Goal: Information Seeking & Learning: Learn about a topic

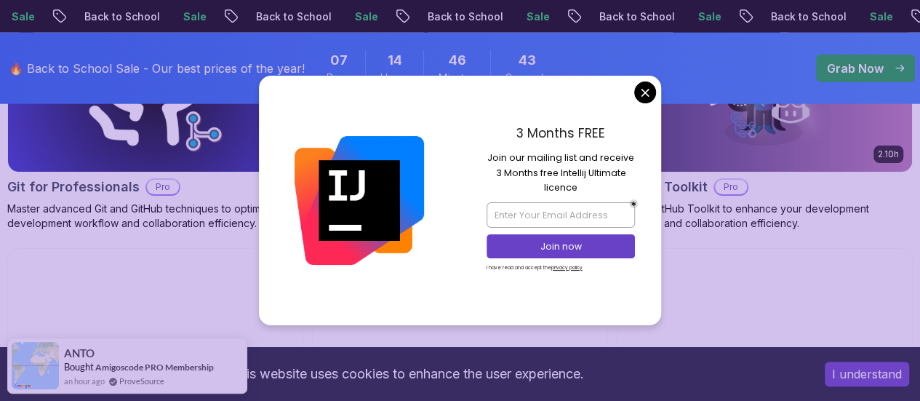
scroll to position [1846, 0]
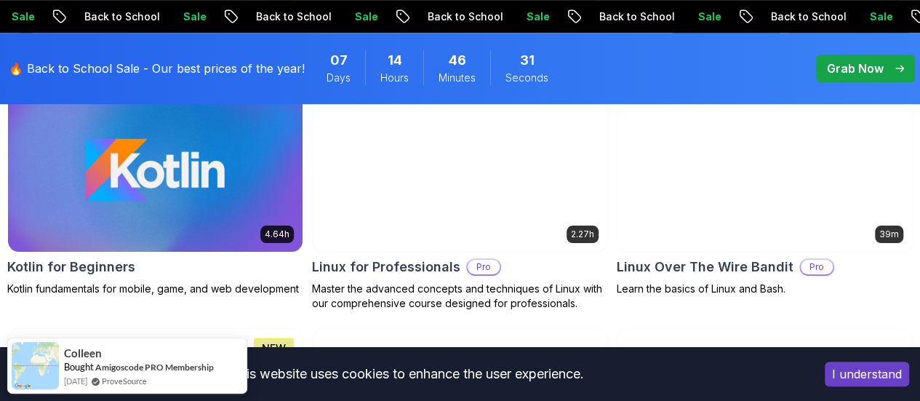
scroll to position [3247, 0]
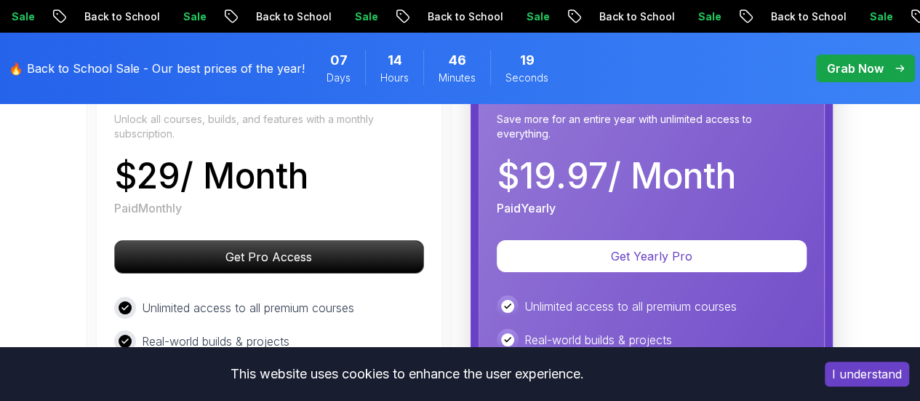
scroll to position [2579, 0]
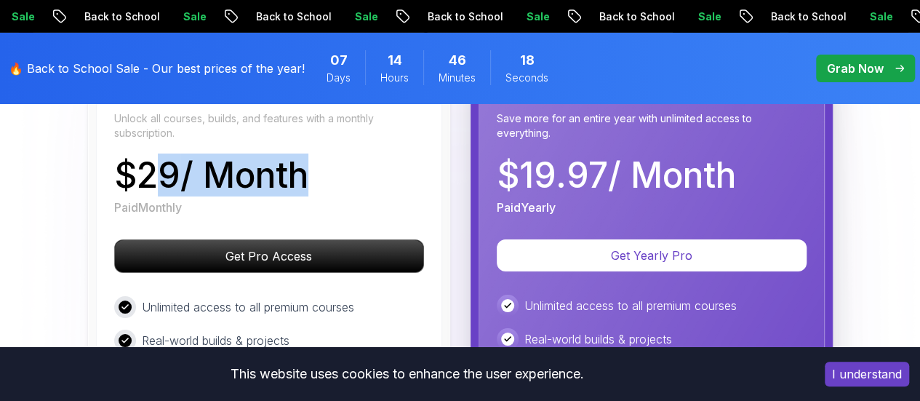
drag, startPoint x: 305, startPoint y: 152, endPoint x: 140, endPoint y: 169, distance: 165.9
click at [140, 169] on p "$ 29 / Month" at bounding box center [211, 175] width 194 height 35
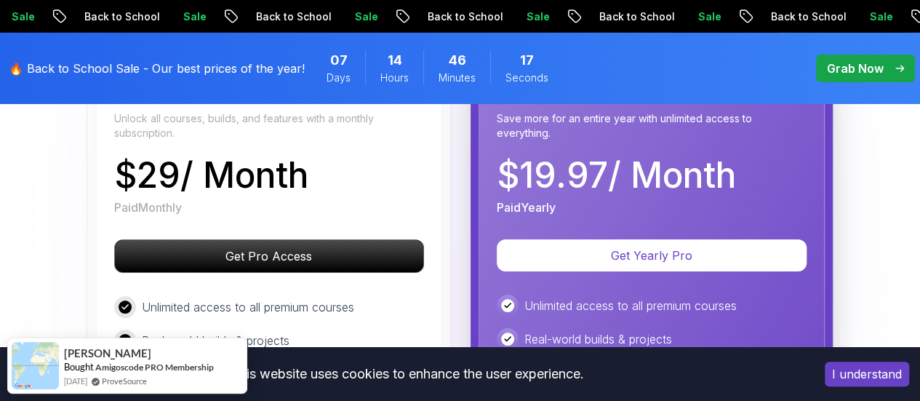
drag, startPoint x: 140, startPoint y: 169, endPoint x: 236, endPoint y: 158, distance: 95.9
click at [236, 158] on p "$ 29 / Month" at bounding box center [211, 175] width 194 height 35
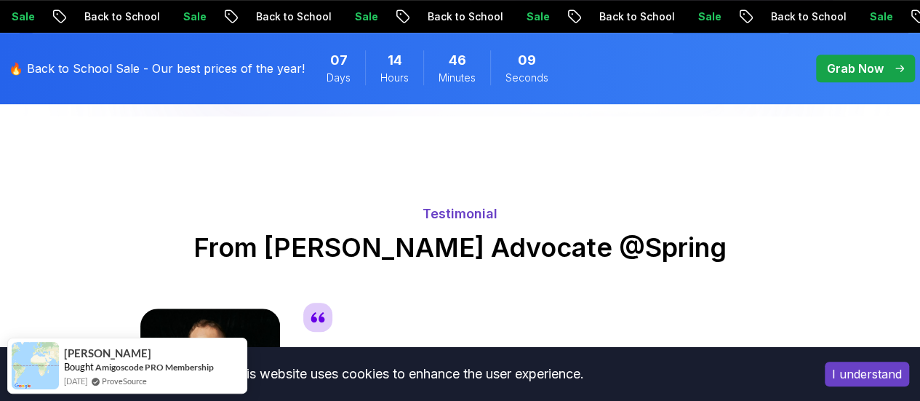
scroll to position [3176, 0]
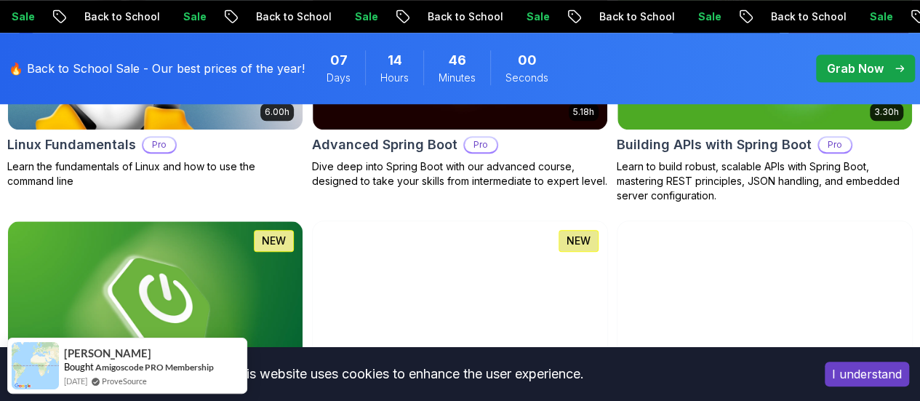
scroll to position [577, 0]
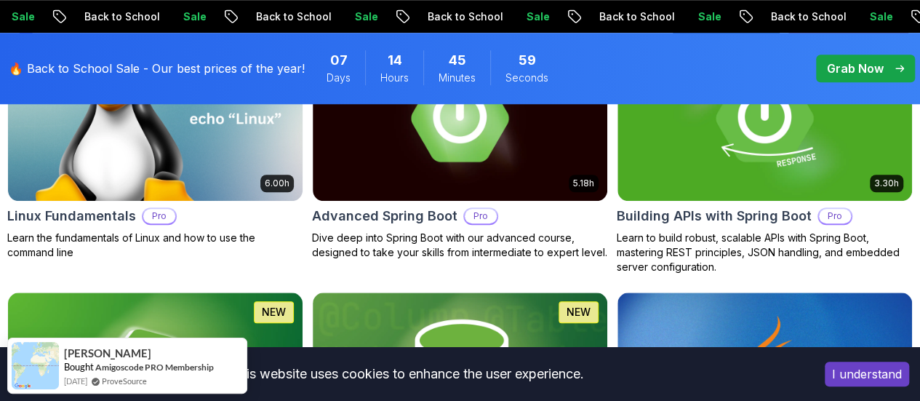
click at [0, 0] on p "[PERSON_NAME]" at bounding box center [0, 0] width 0 height 0
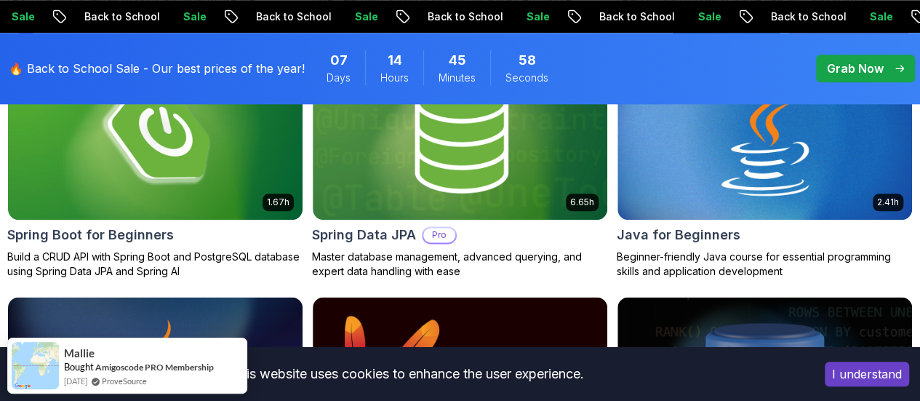
scroll to position [815, 0]
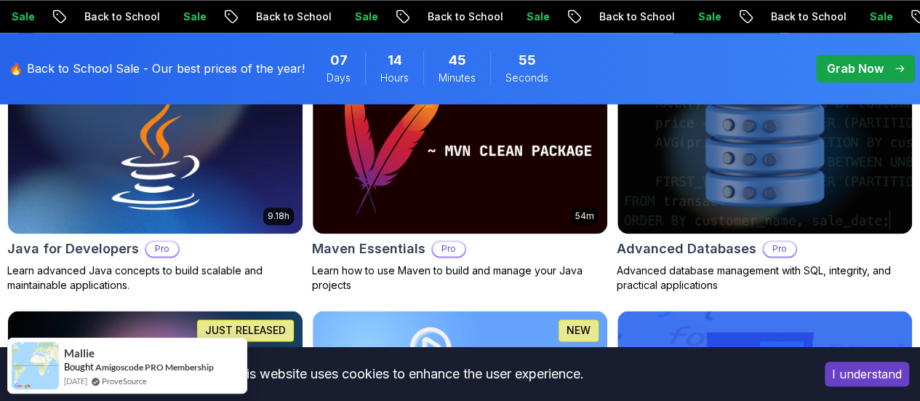
click at [0, 0] on p "[PERSON_NAME]" at bounding box center [0, 0] width 0 height 0
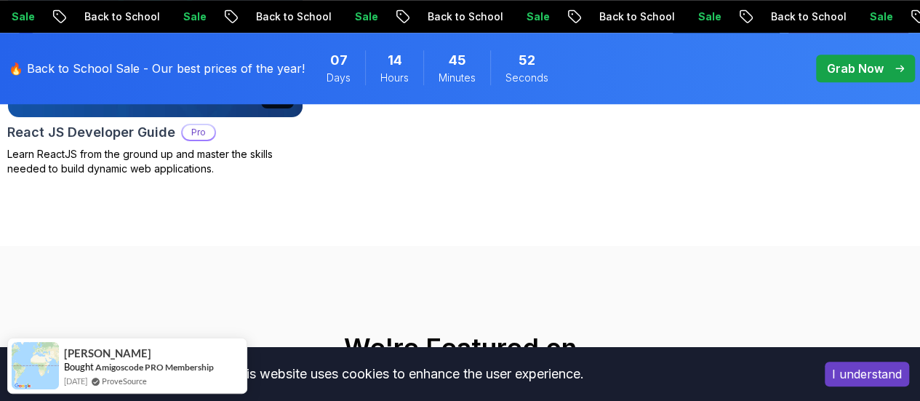
scroll to position [659, 0]
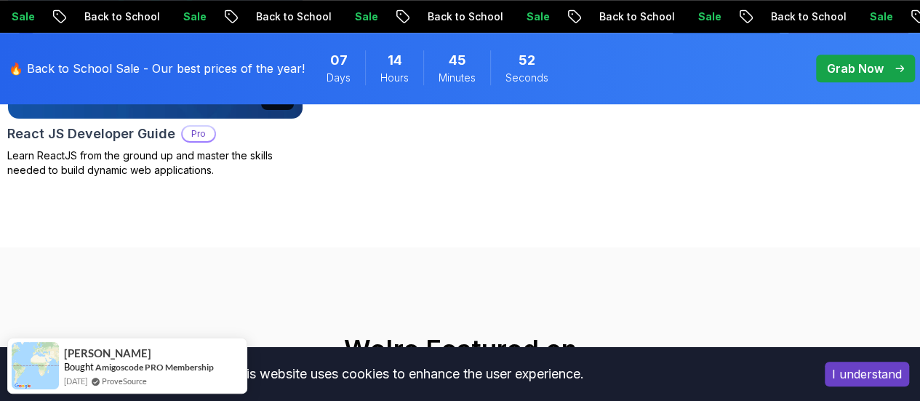
click at [0, 0] on p "[PERSON_NAME]" at bounding box center [0, 0] width 0 height 0
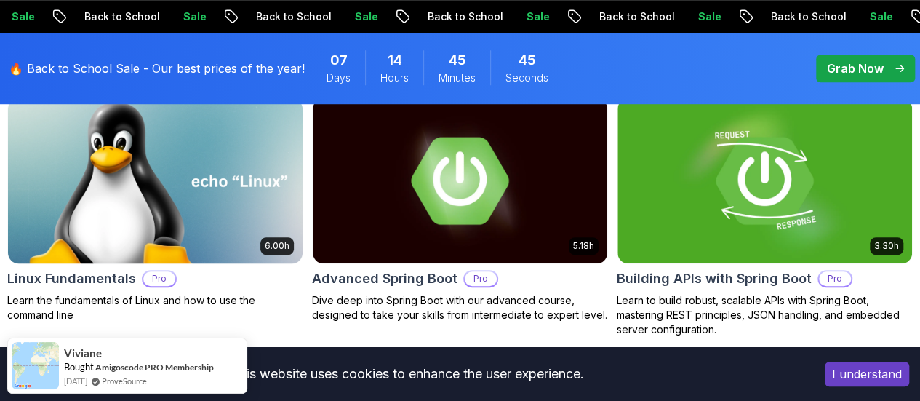
scroll to position [513, 0]
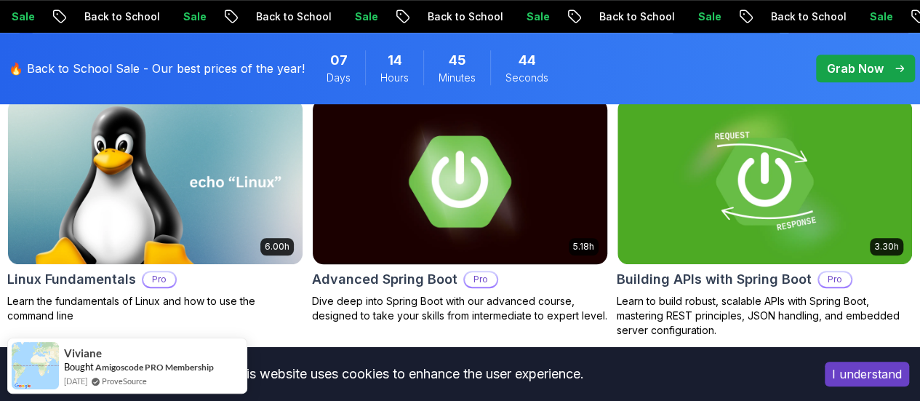
click at [525, 165] on img at bounding box center [459, 181] width 309 height 173
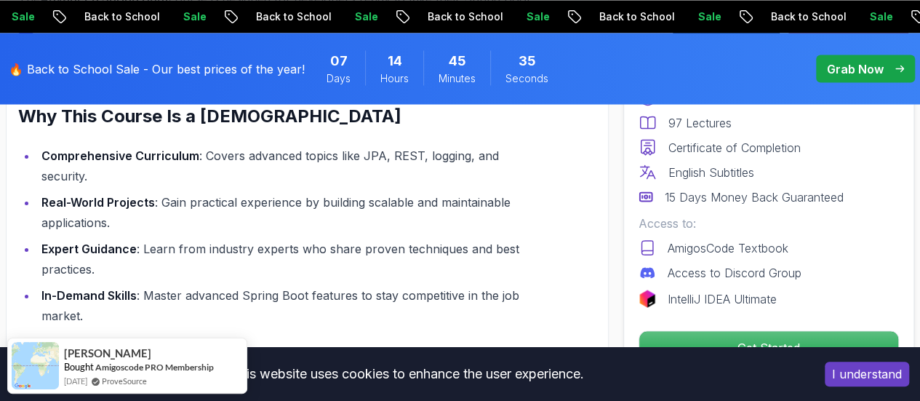
scroll to position [1338, 0]
drag, startPoint x: 87, startPoint y: 201, endPoint x: 141, endPoint y: 201, distance: 54.5
click at [141, 201] on strong "Real-World Projects" at bounding box center [97, 201] width 113 height 15
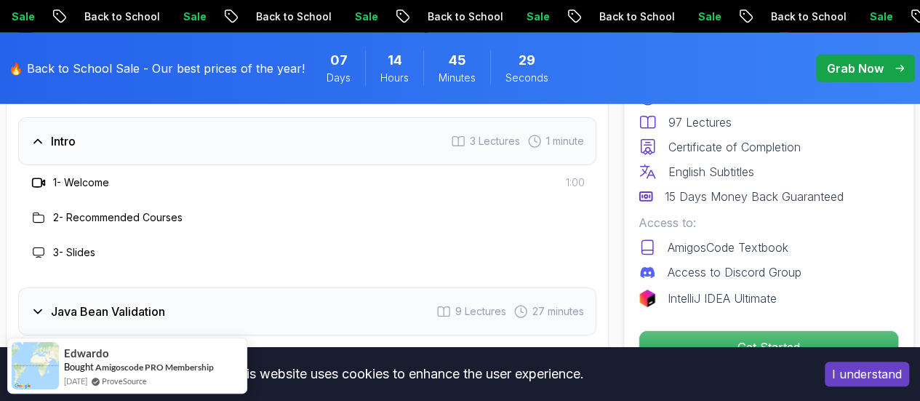
scroll to position [2229, 0]
click at [124, 136] on div "Intro 3 Lectures 1 minute" at bounding box center [307, 142] width 578 height 48
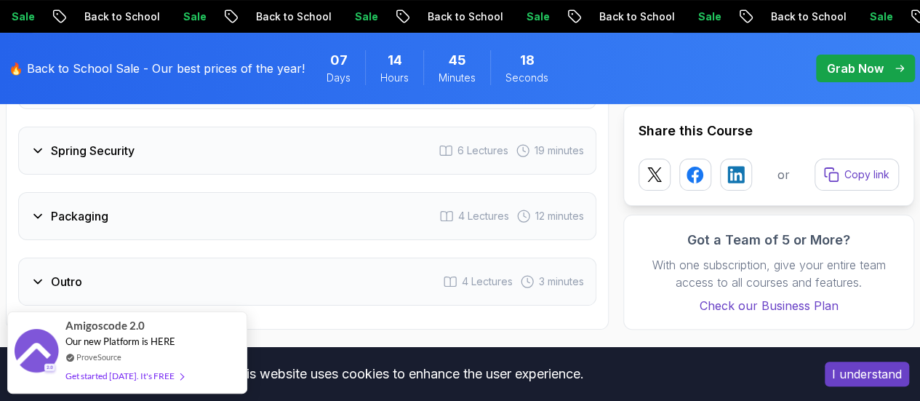
scroll to position [2868, 0]
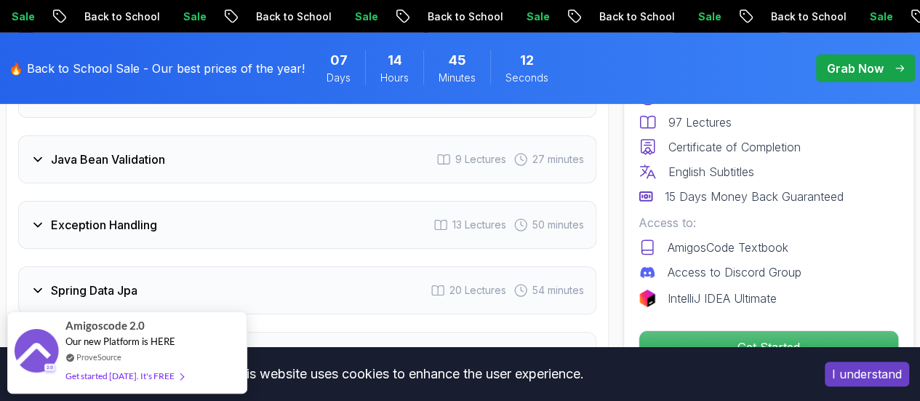
click at [175, 225] on div "Exception Handling 13 Lectures 50 minutes" at bounding box center [307, 225] width 578 height 48
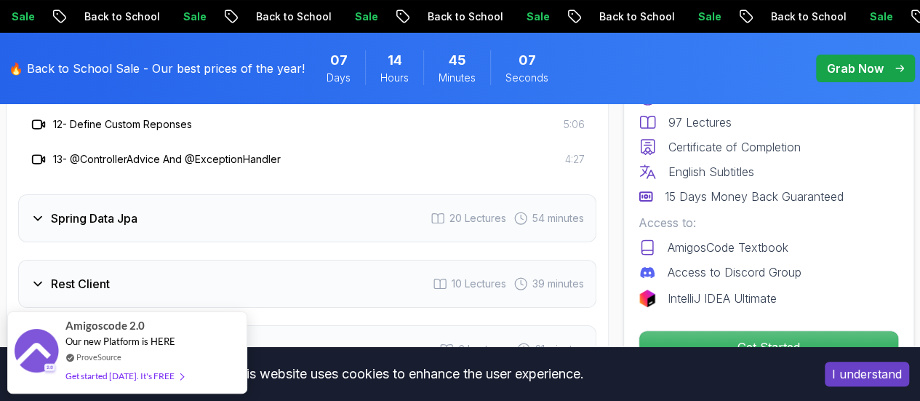
scroll to position [2803, 0]
click at [175, 225] on div "Spring Data Jpa 20 Lectures 54 minutes" at bounding box center [307, 217] width 578 height 48
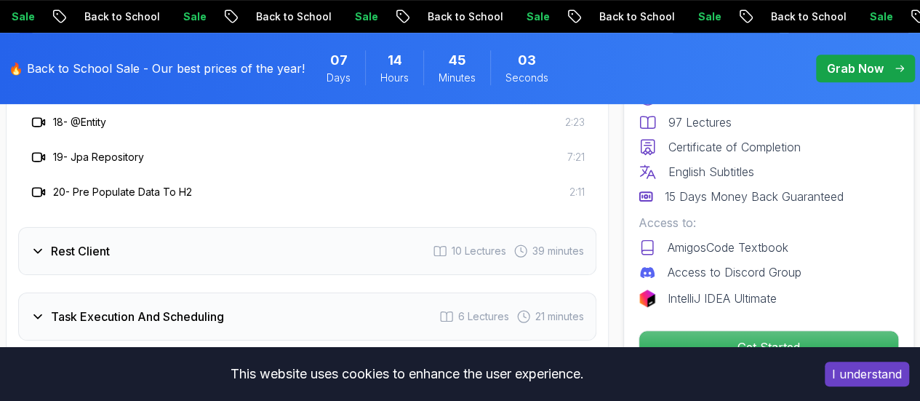
scroll to position [3080, 0]
click at [175, 226] on div "Rest Client 10 Lectures 39 minutes" at bounding box center [307, 250] width 578 height 48
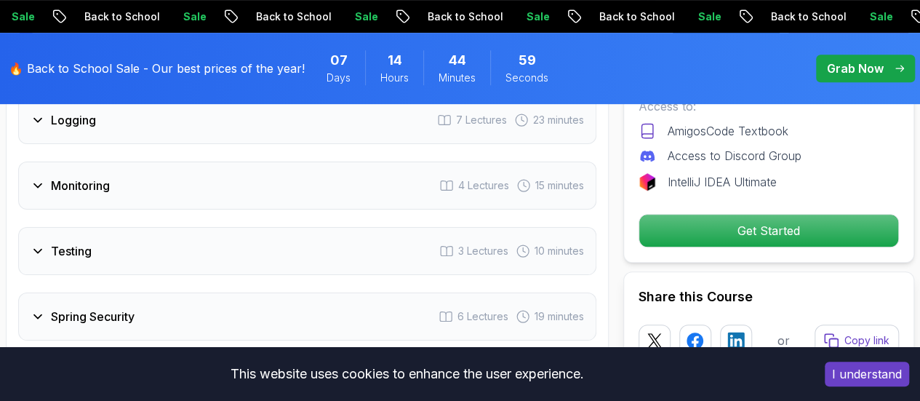
click at [161, 260] on div "Testing 3 Lectures 10 minutes" at bounding box center [307, 251] width 578 height 48
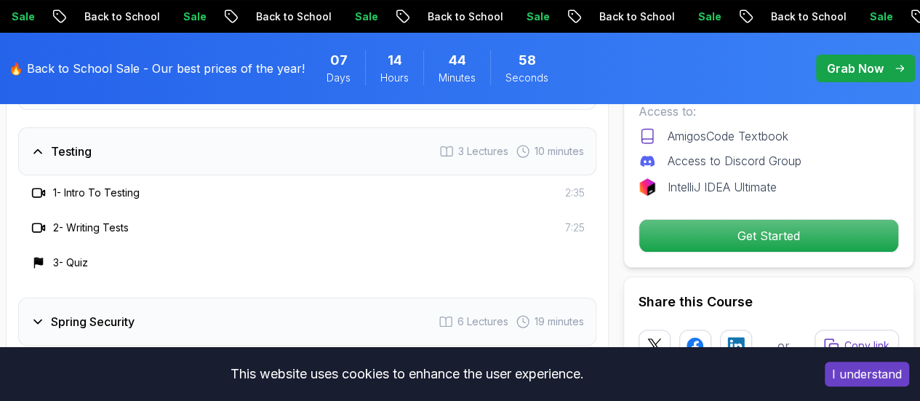
scroll to position [2653, 0]
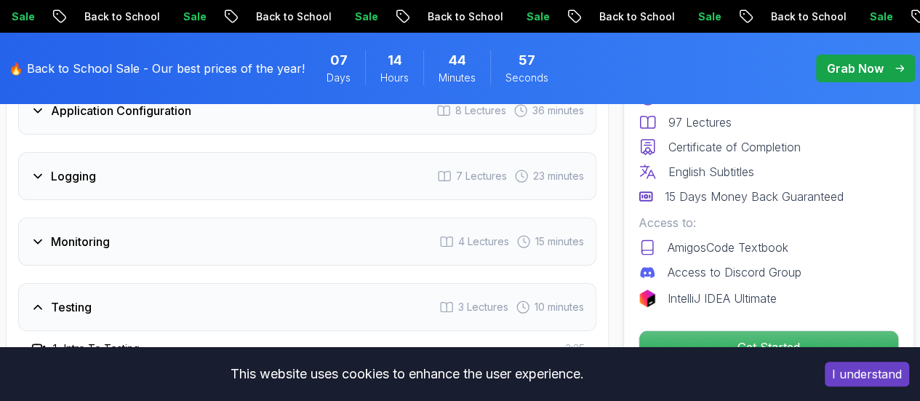
click at [145, 236] on div "Monitoring 4 Lectures 15 minutes" at bounding box center [307, 241] width 578 height 48
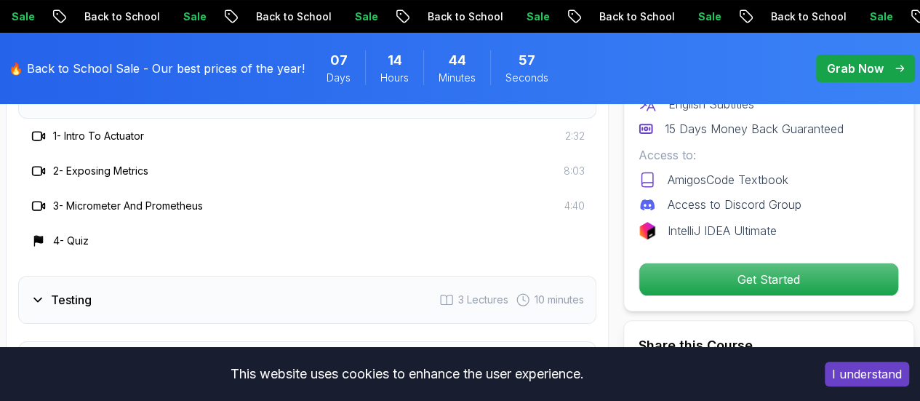
scroll to position [2801, 0]
